Goal: Task Accomplishment & Management: Complete application form

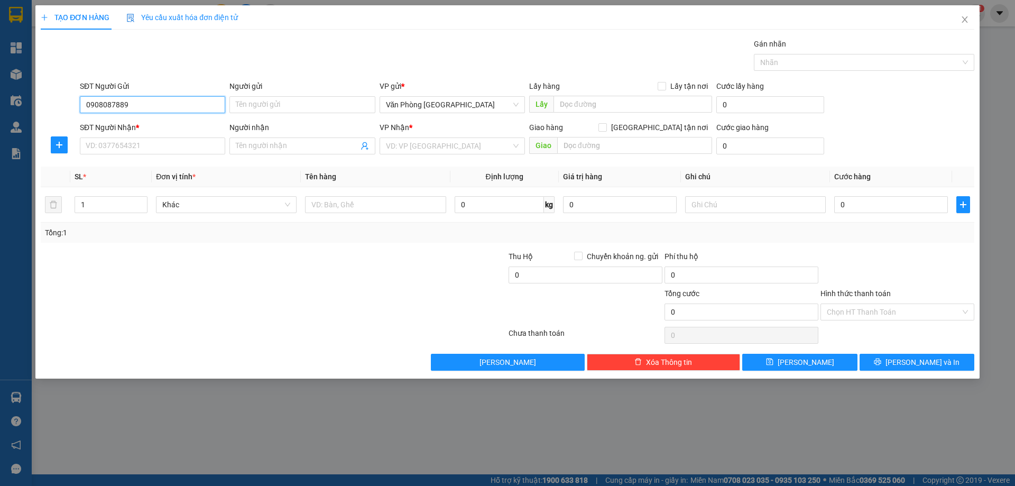
type input "0908087889"
drag, startPoint x: 147, startPoint y: 156, endPoint x: 150, endPoint y: 144, distance: 12.4
click at [146, 156] on div "SĐT Người Nhận * VD: 0377654321" at bounding box center [152, 140] width 145 height 37
click at [150, 144] on input "SĐT Người Nhận *" at bounding box center [152, 145] width 145 height 17
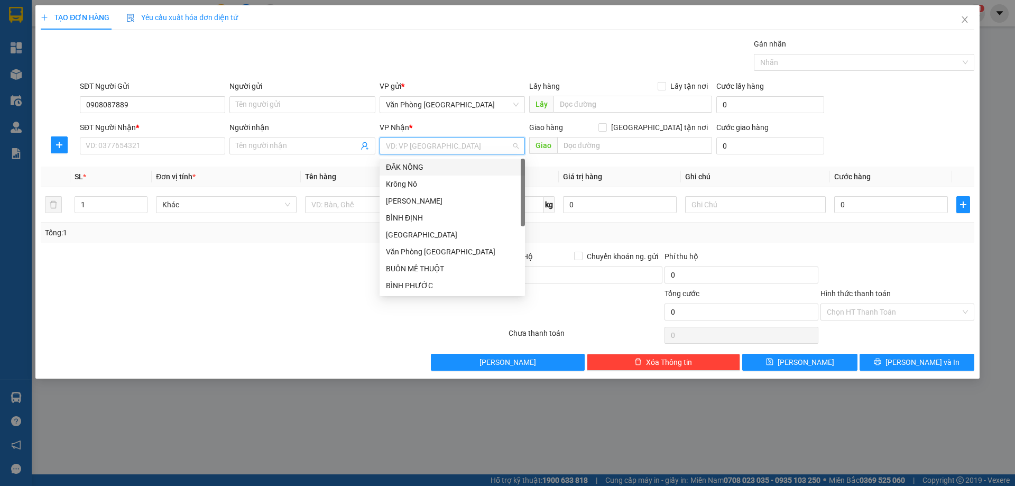
click at [483, 144] on input "search" at bounding box center [448, 146] width 125 height 16
click at [430, 171] on div "ĐĂK NÔNG" at bounding box center [452, 167] width 133 height 12
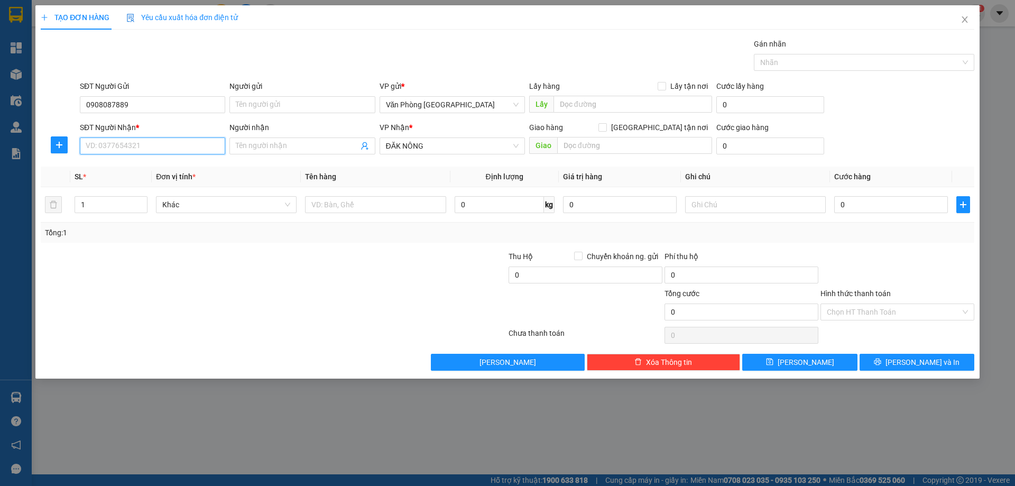
click at [126, 140] on input "SĐT Người Nhận *" at bounding box center [152, 145] width 145 height 17
click at [283, 151] on input "Người nhận" at bounding box center [297, 146] width 122 height 12
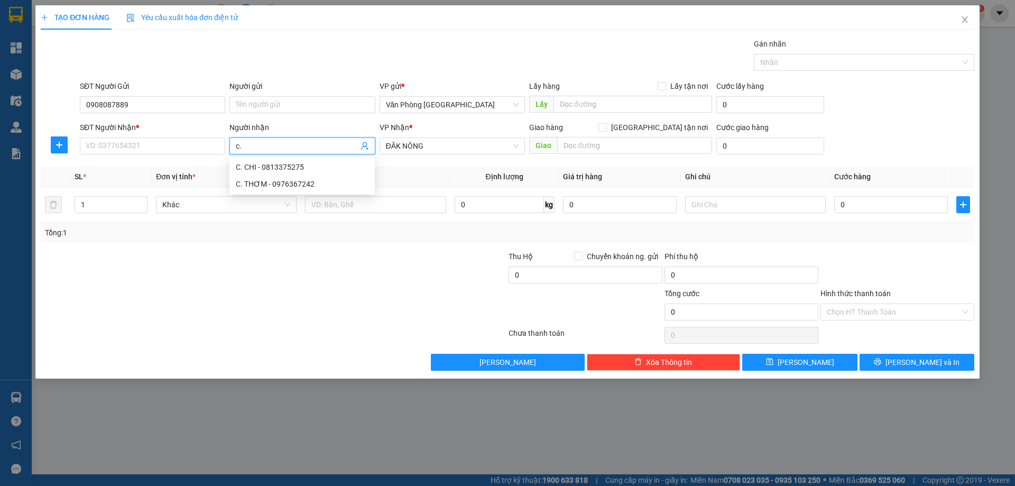
type input "c."
click at [141, 135] on div "SĐT Người Nhận *" at bounding box center [152, 130] width 145 height 16
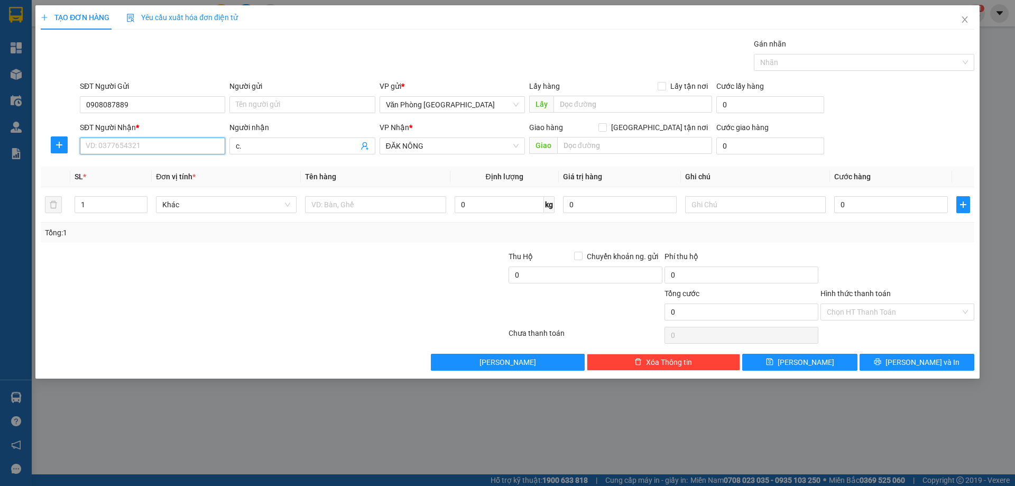
click at [127, 149] on input "SĐT Người Nhận *" at bounding box center [152, 145] width 145 height 17
type input "0372773321"
click at [281, 154] on div "Người nhận c." at bounding box center [301, 140] width 145 height 37
click at [281, 145] on input "c." at bounding box center [297, 146] width 122 height 12
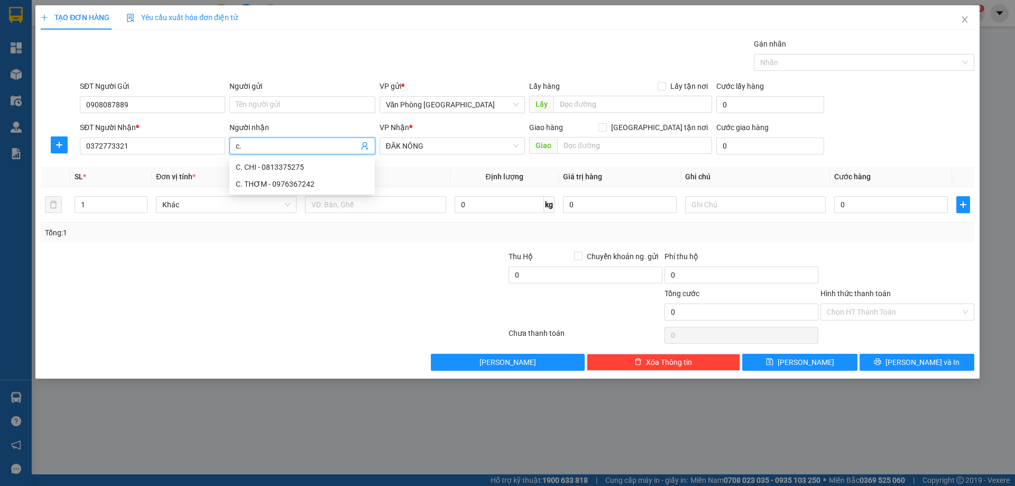
click at [281, 145] on input "c." at bounding box center [297, 146] width 122 height 12
type input "C. HỘI"
click at [651, 157] on div "Giao hàng [GEOGRAPHIC_DATA] tận nơi [GEOGRAPHIC_DATA]" at bounding box center [620, 140] width 183 height 37
click at [650, 156] on div "Giao hàng [GEOGRAPHIC_DATA] tận nơi [GEOGRAPHIC_DATA]" at bounding box center [620, 140] width 183 height 37
click at [650, 153] on input "text" at bounding box center [634, 145] width 155 height 17
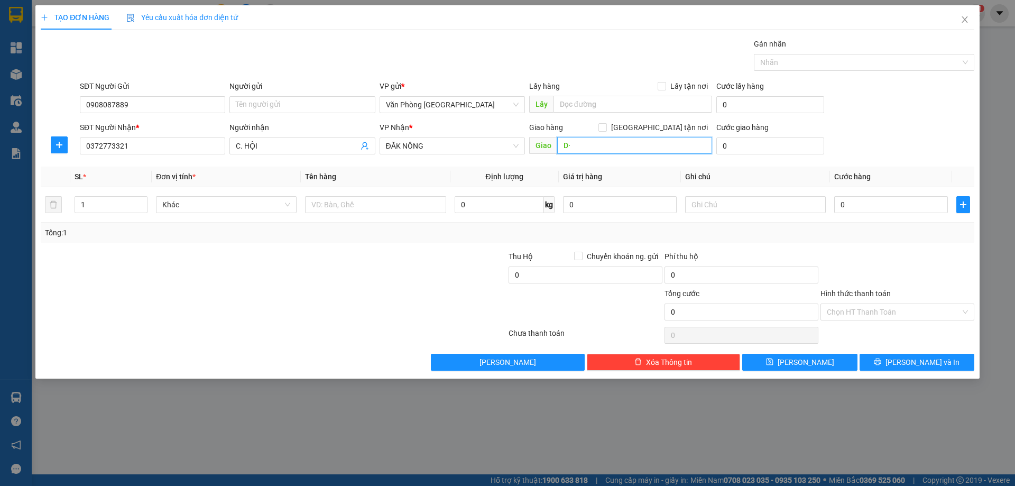
type input "D"
type input "ĐĂK MIN"
click at [367, 198] on input "text" at bounding box center [375, 204] width 141 height 17
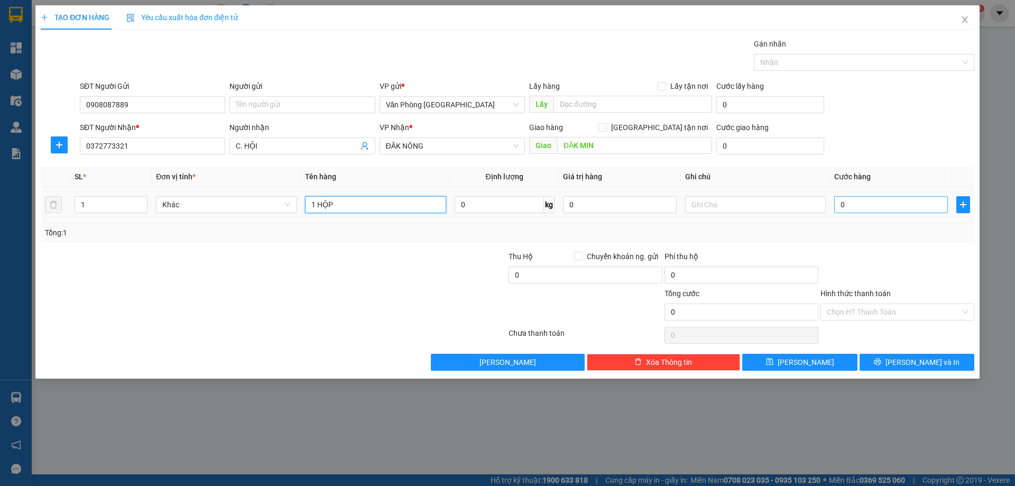
type input "1 HỘP"
click at [890, 208] on input "0" at bounding box center [891, 204] width 114 height 17
type input "5"
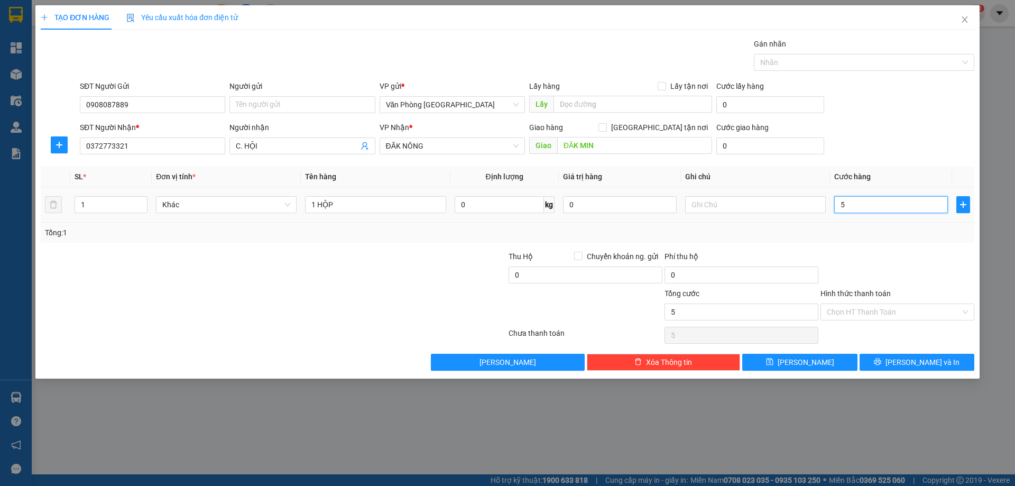
type input "50"
type input "50.000"
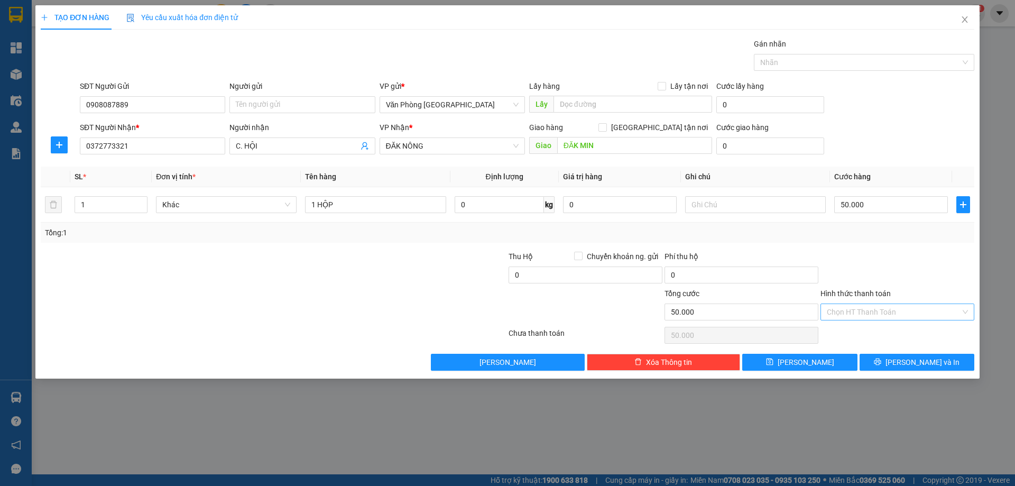
click at [873, 308] on input "Hình thức thanh toán" at bounding box center [894, 312] width 134 height 16
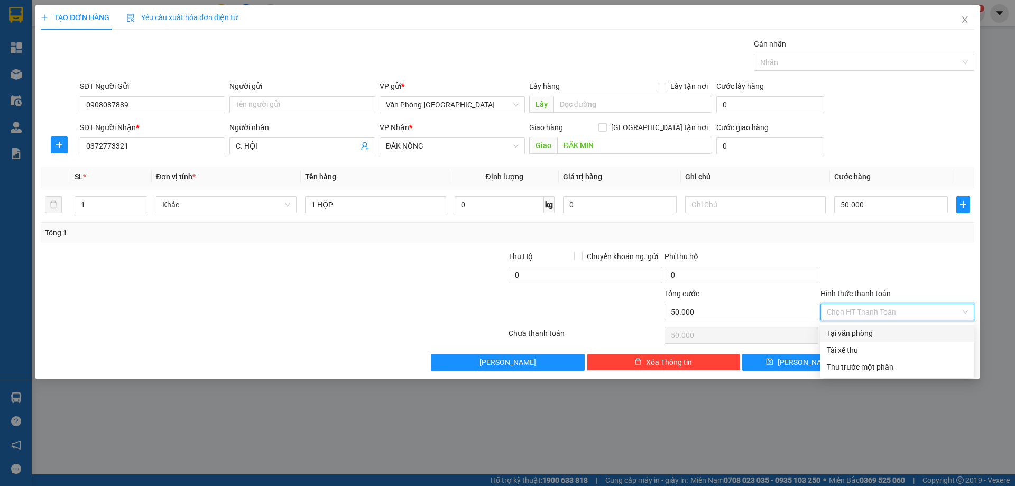
click at [867, 329] on div "Tại văn phòng" at bounding box center [897, 333] width 141 height 12
type input "0"
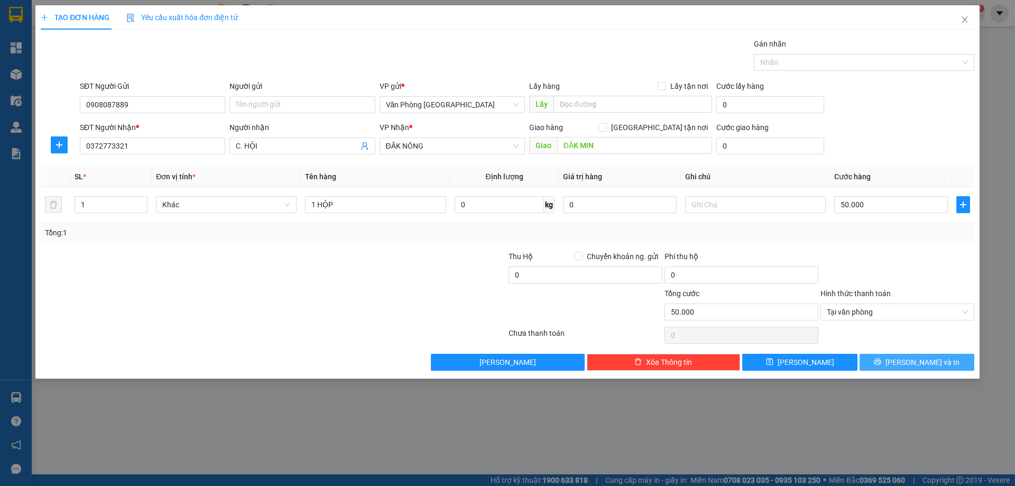
click at [874, 363] on button "[PERSON_NAME] và In" at bounding box center [917, 362] width 115 height 17
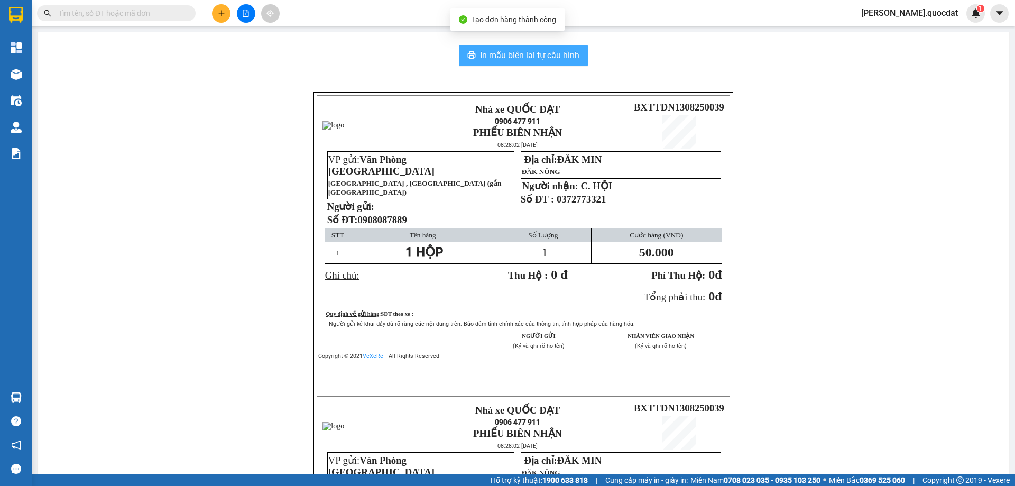
click at [480, 50] on span "In mẫu biên lai tự cấu hình" at bounding box center [529, 55] width 99 height 13
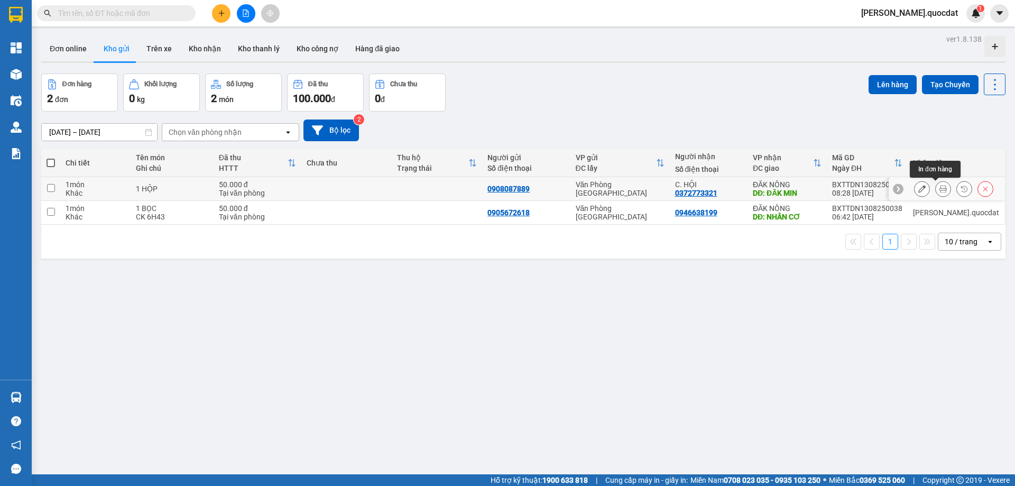
click at [940, 190] on icon at bounding box center [943, 188] width 7 height 7
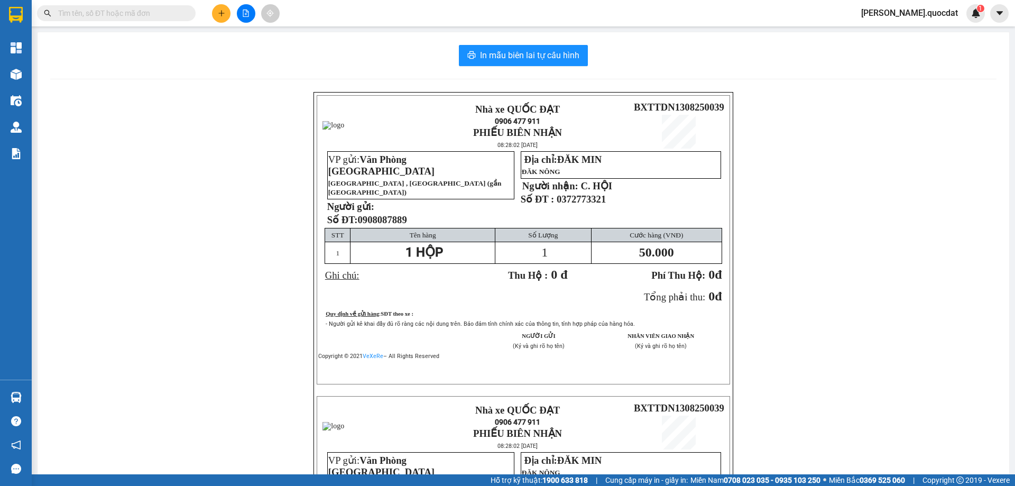
click at [502, 68] on div "In mẫu biên lai tự cấu hình Nhà xe QUỐC ĐẠT 0906 477 911 PHIẾU BIÊN NHẬN 08:28:…" at bounding box center [524, 373] width 972 height 683
click at [507, 52] on span "In mẫu biên lai tự cấu hình" at bounding box center [529, 55] width 99 height 13
